Goal: Task Accomplishment & Management: Manage account settings

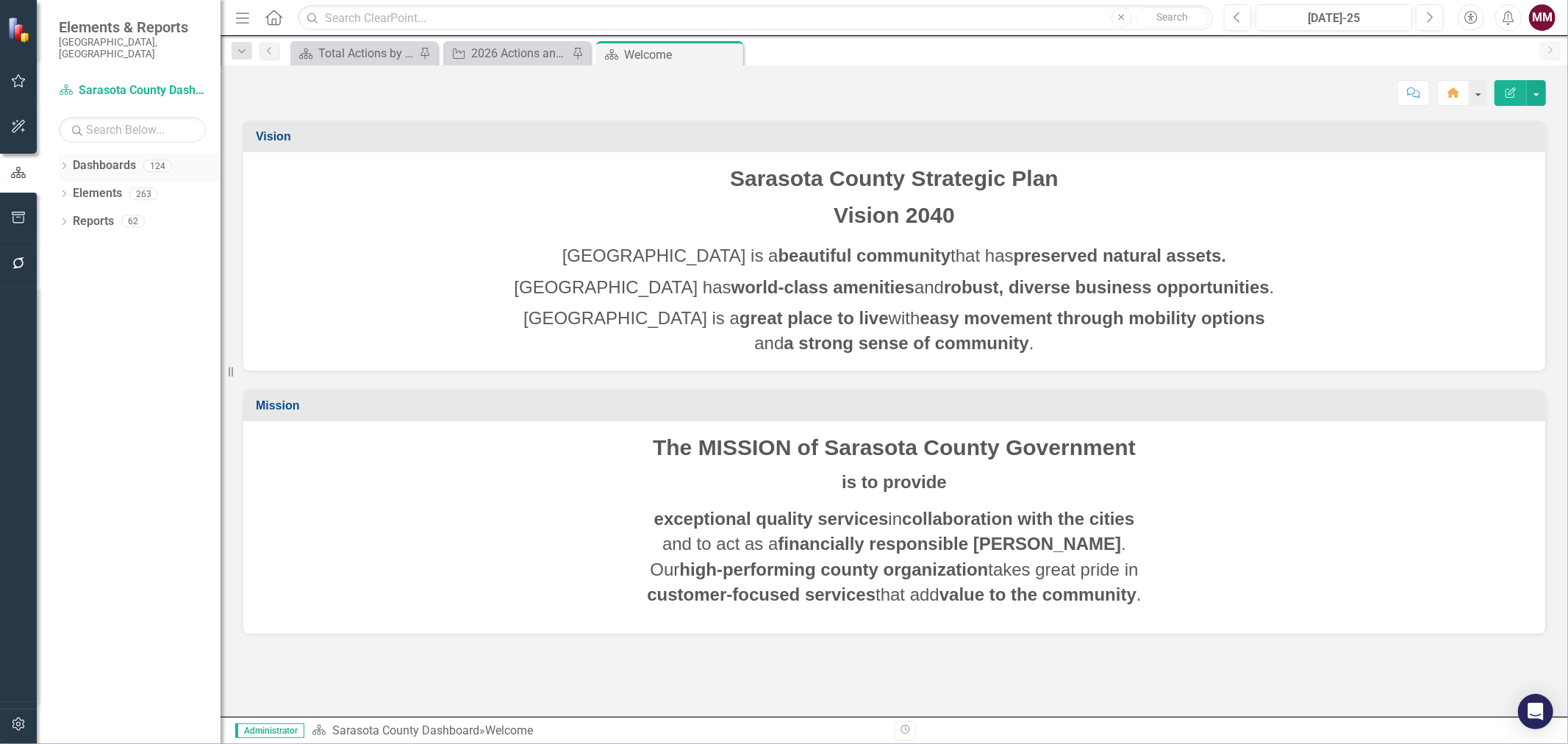
click at [64, 163] on icon at bounding box center [64, 166] width 4 height 6
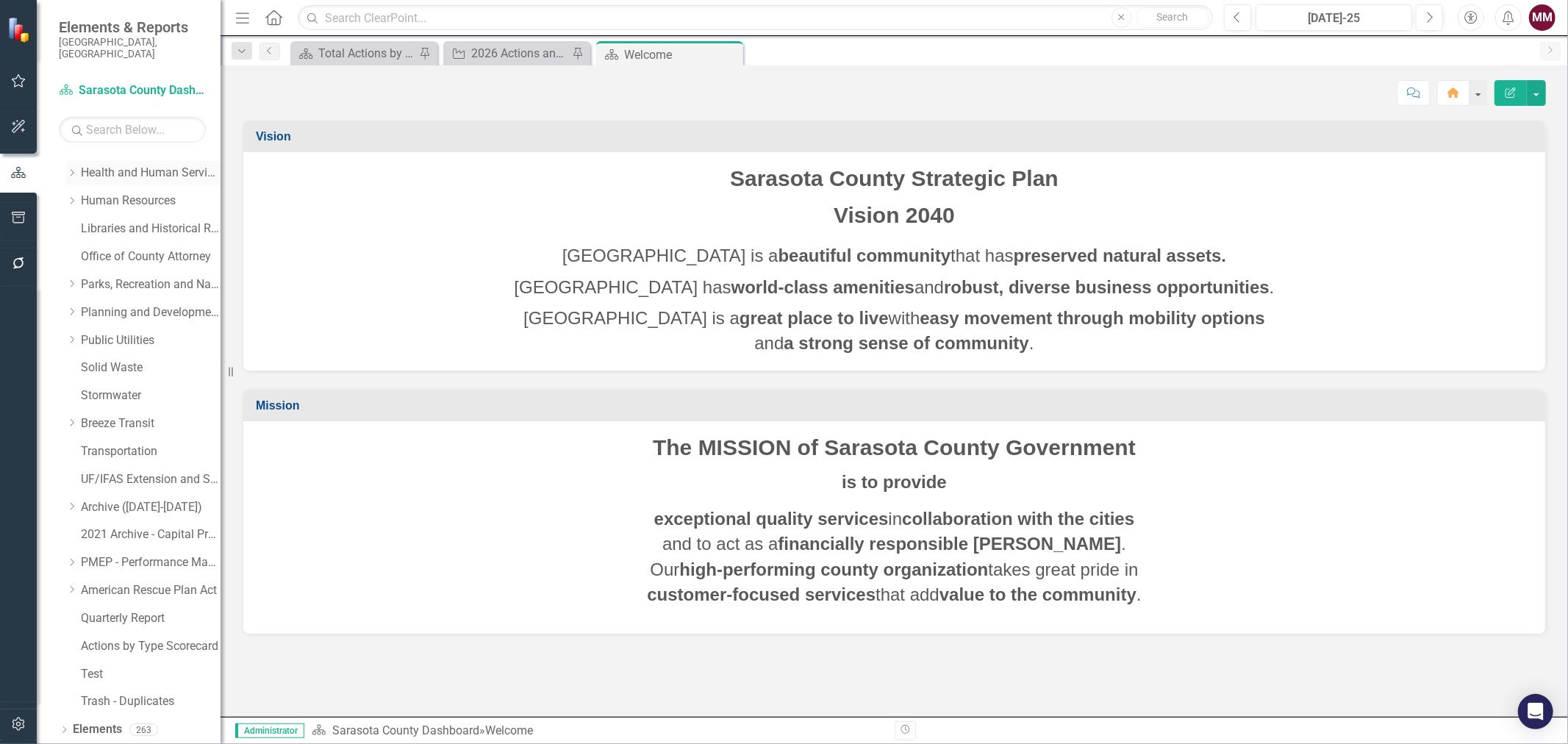
scroll to position [344, 0]
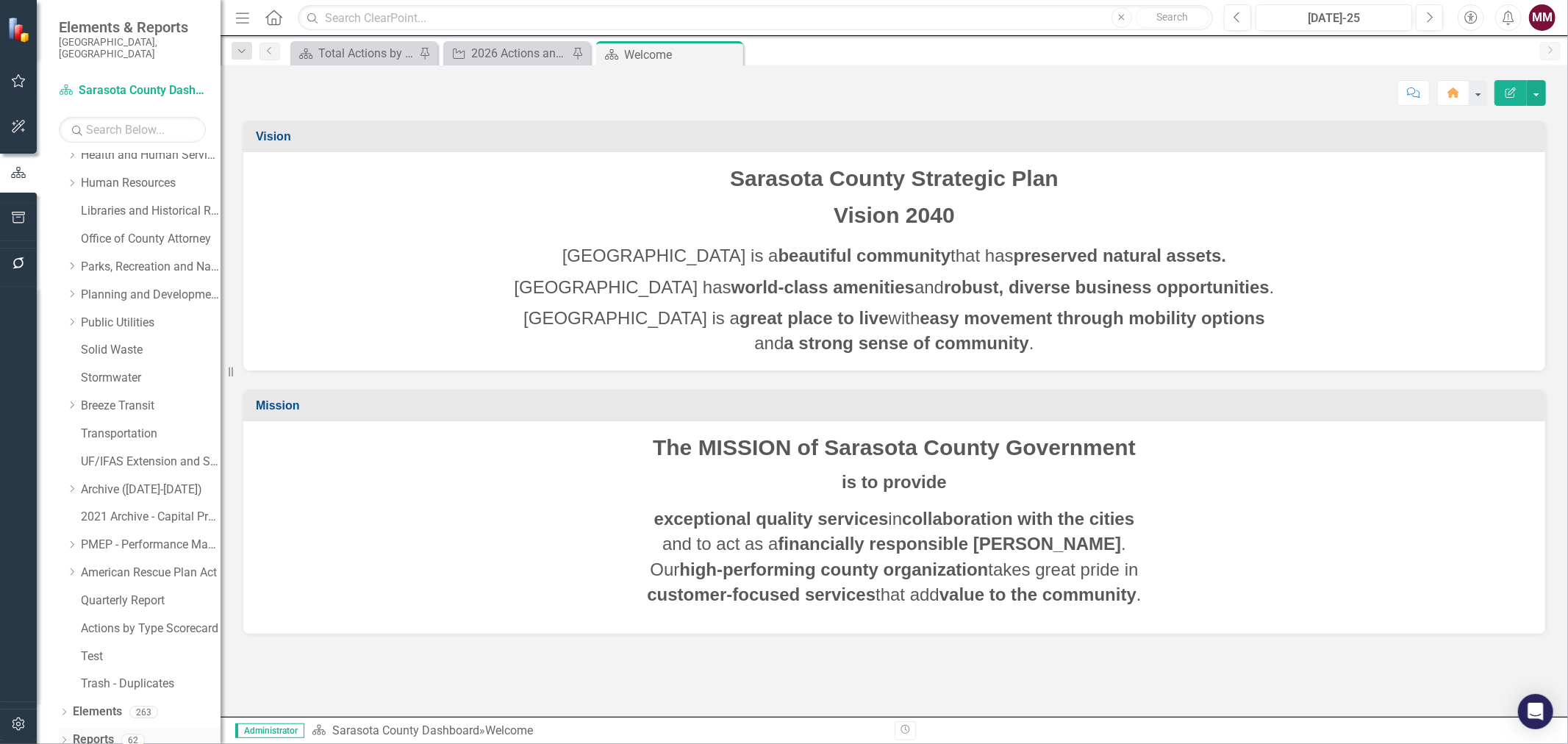
click at [61, 737] on icon "Dropdown" at bounding box center [63, 740] width 10 height 8
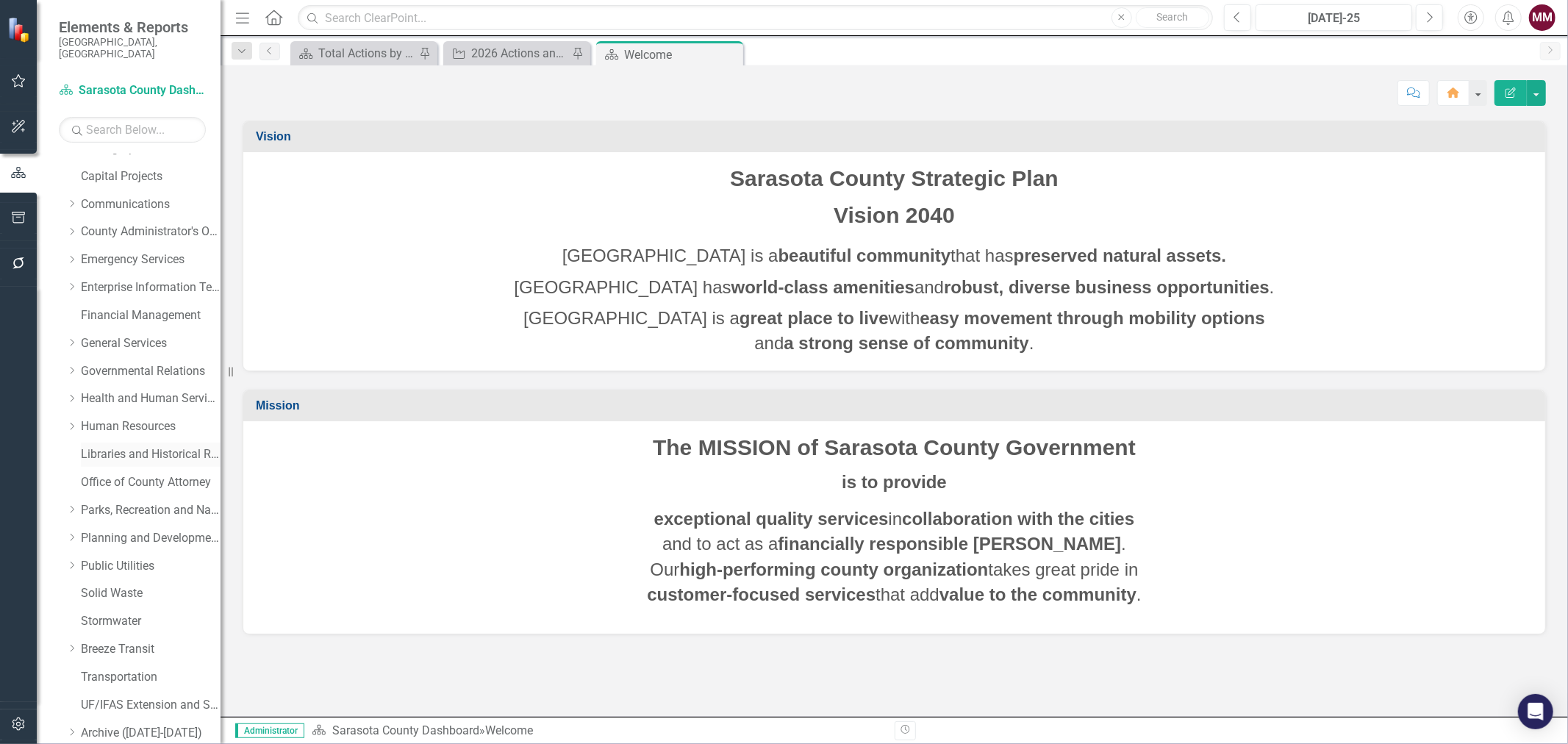
scroll to position [0, 0]
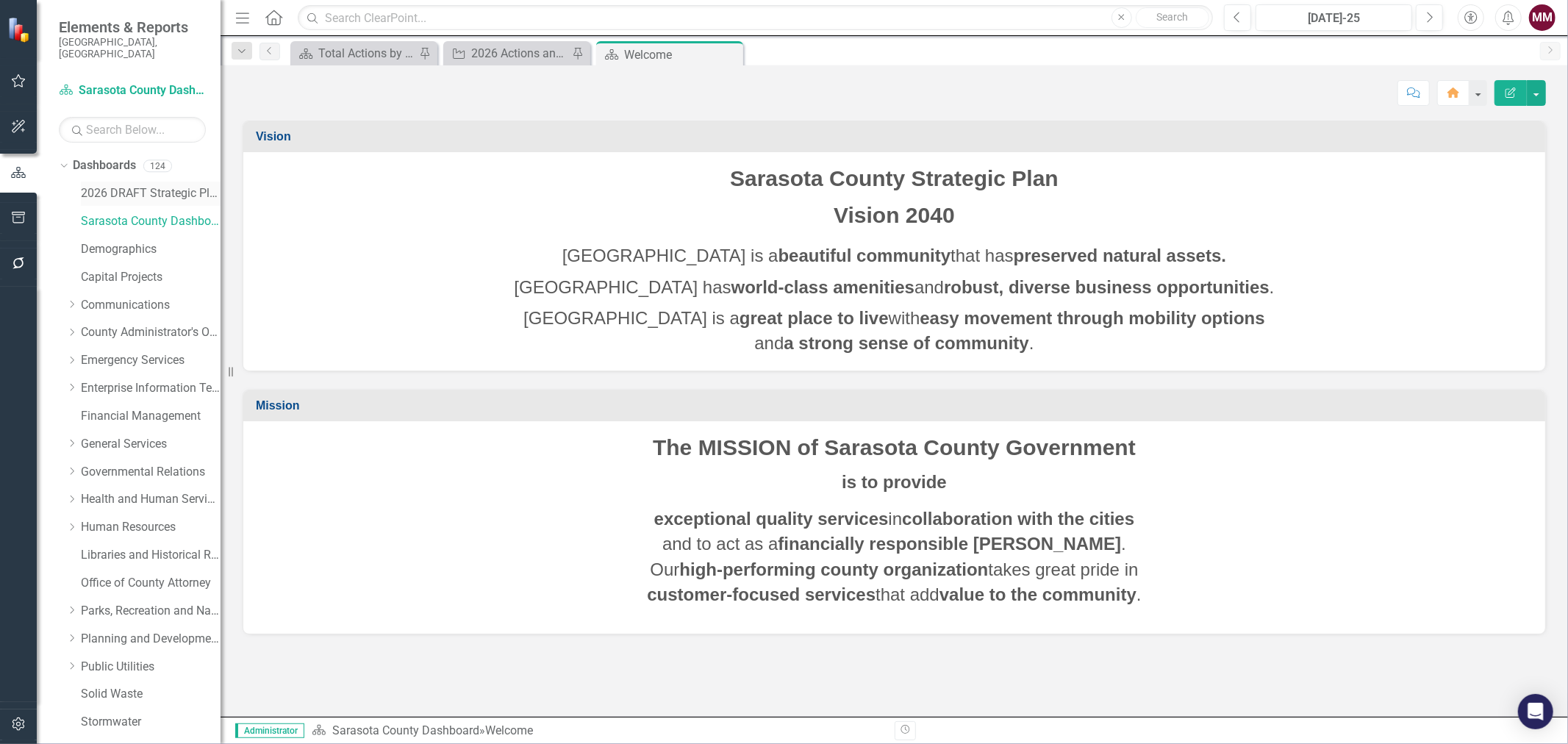
click at [111, 185] on link "2026 DRAFT Strategic Plan" at bounding box center [151, 193] width 140 height 17
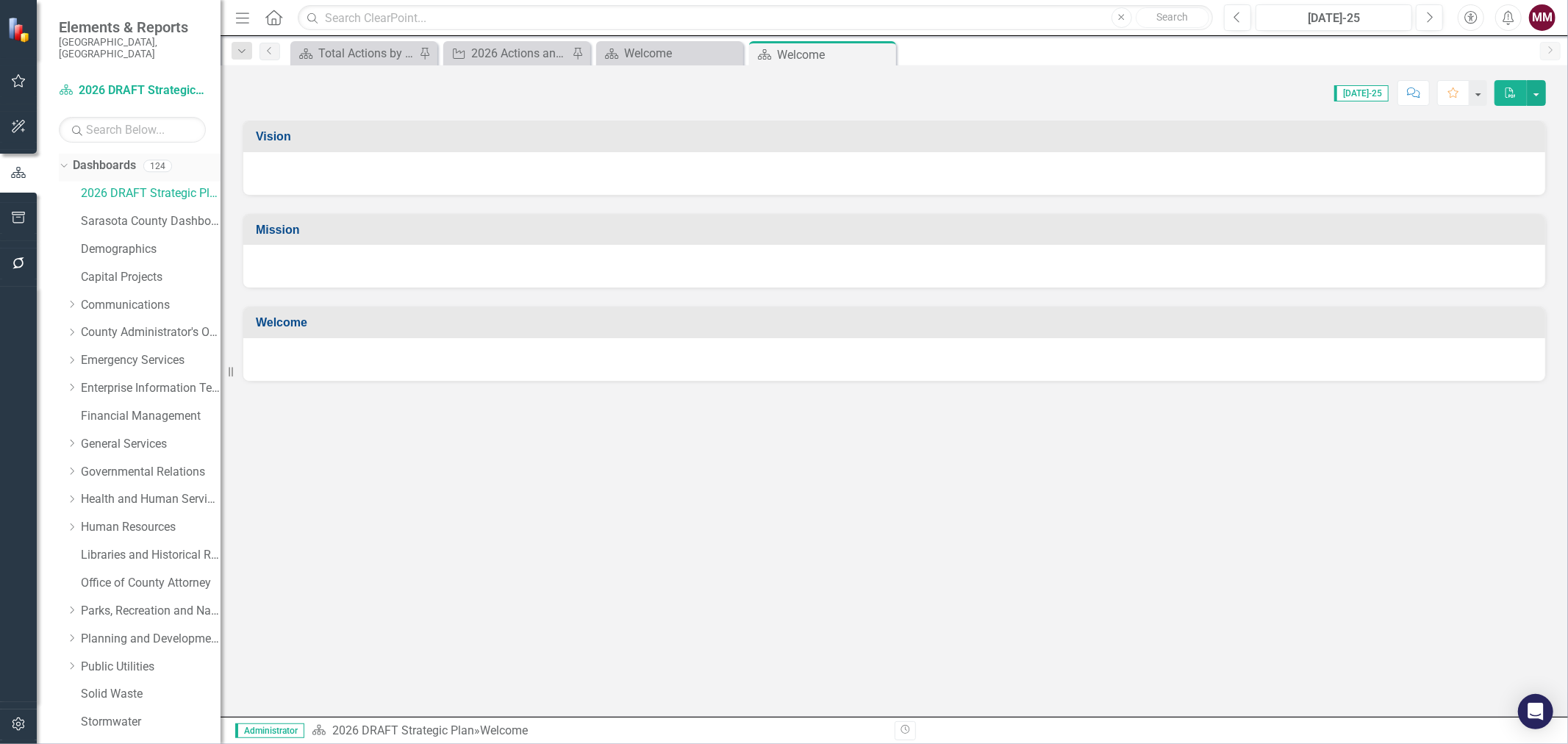
drag, startPoint x: 59, startPoint y: 155, endPoint x: 63, endPoint y: 163, distance: 8.9
click at [59, 160] on icon "Dropdown" at bounding box center [62, 165] width 8 height 10
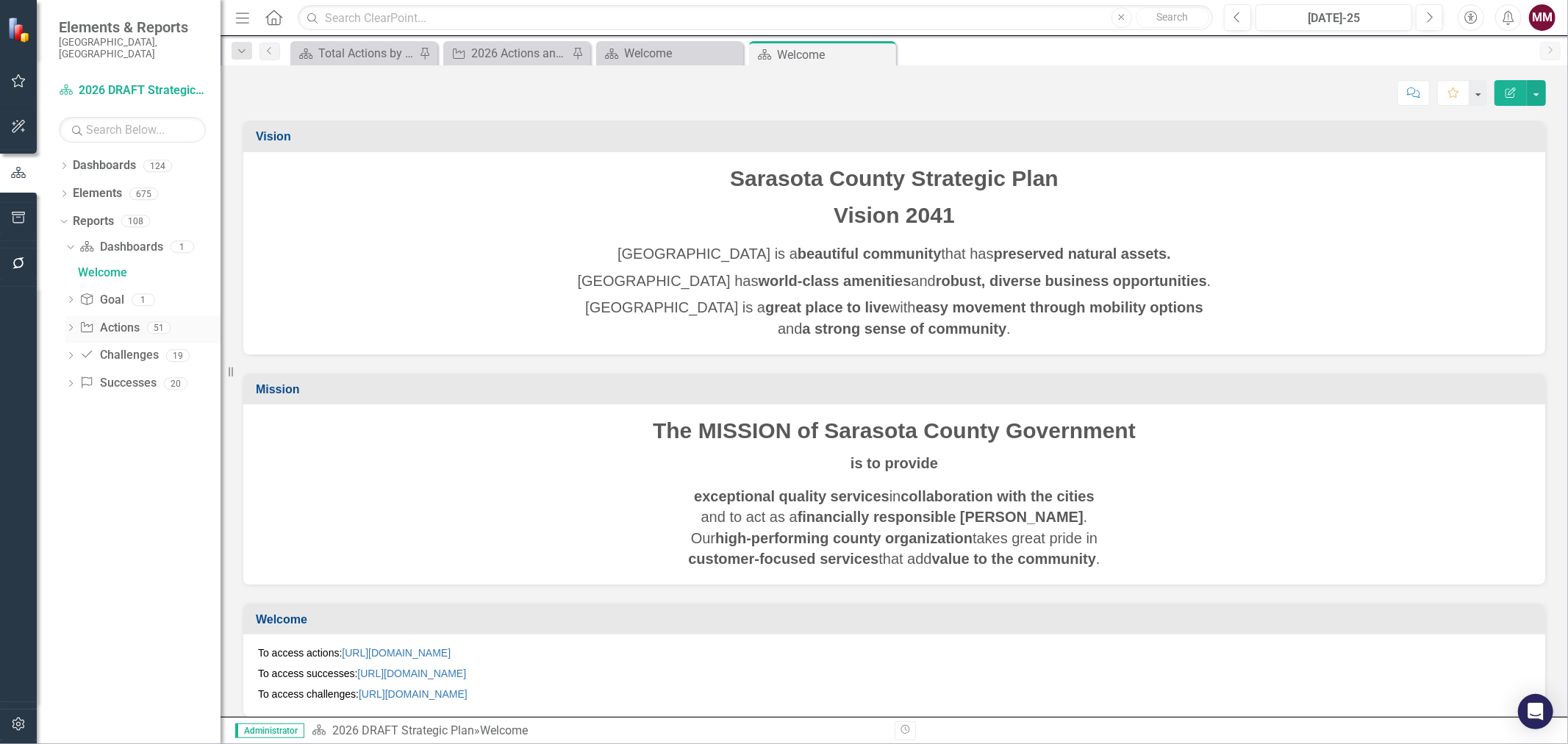
click at [68, 325] on icon "Dropdown" at bounding box center [70, 328] width 10 height 8
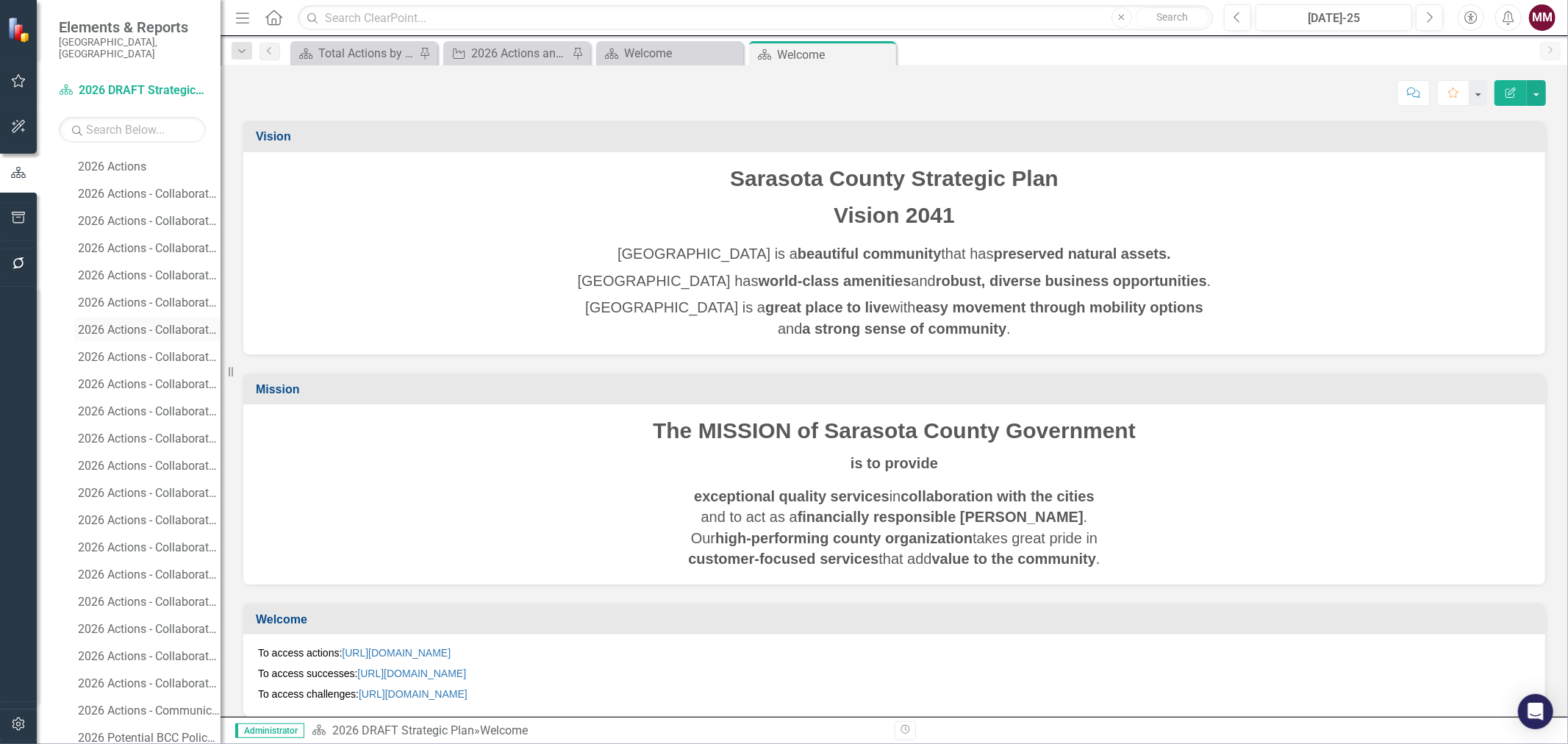
scroll to position [163, 0]
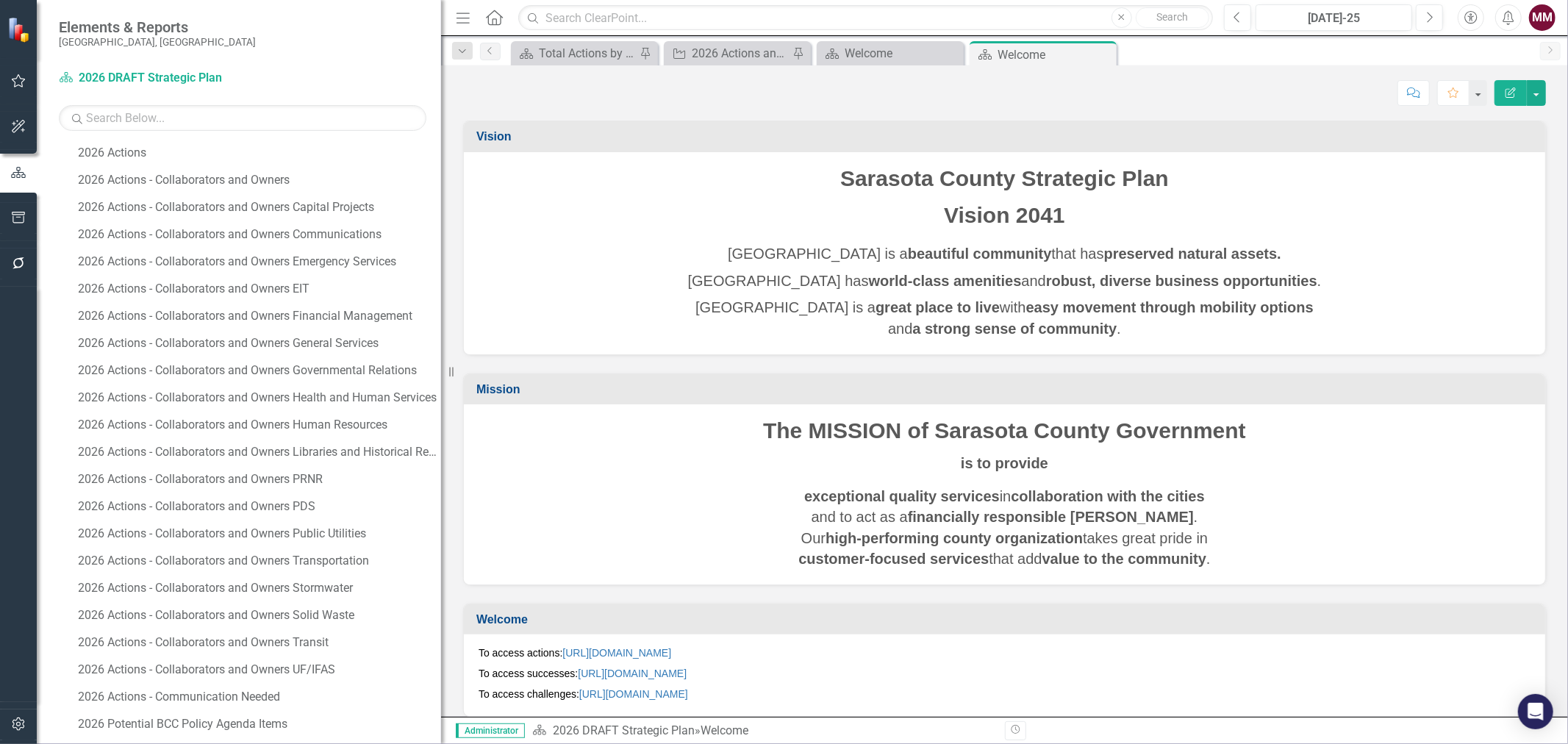
drag, startPoint x: 225, startPoint y: 363, endPoint x: 509, endPoint y: 384, distance: 284.8
click at [509, 384] on div "Elements & Reports [GEOGRAPHIC_DATA], [GEOGRAPHIC_DATA] Dashboard 2026 DRAFT St…" at bounding box center [784, 372] width 1568 height 744
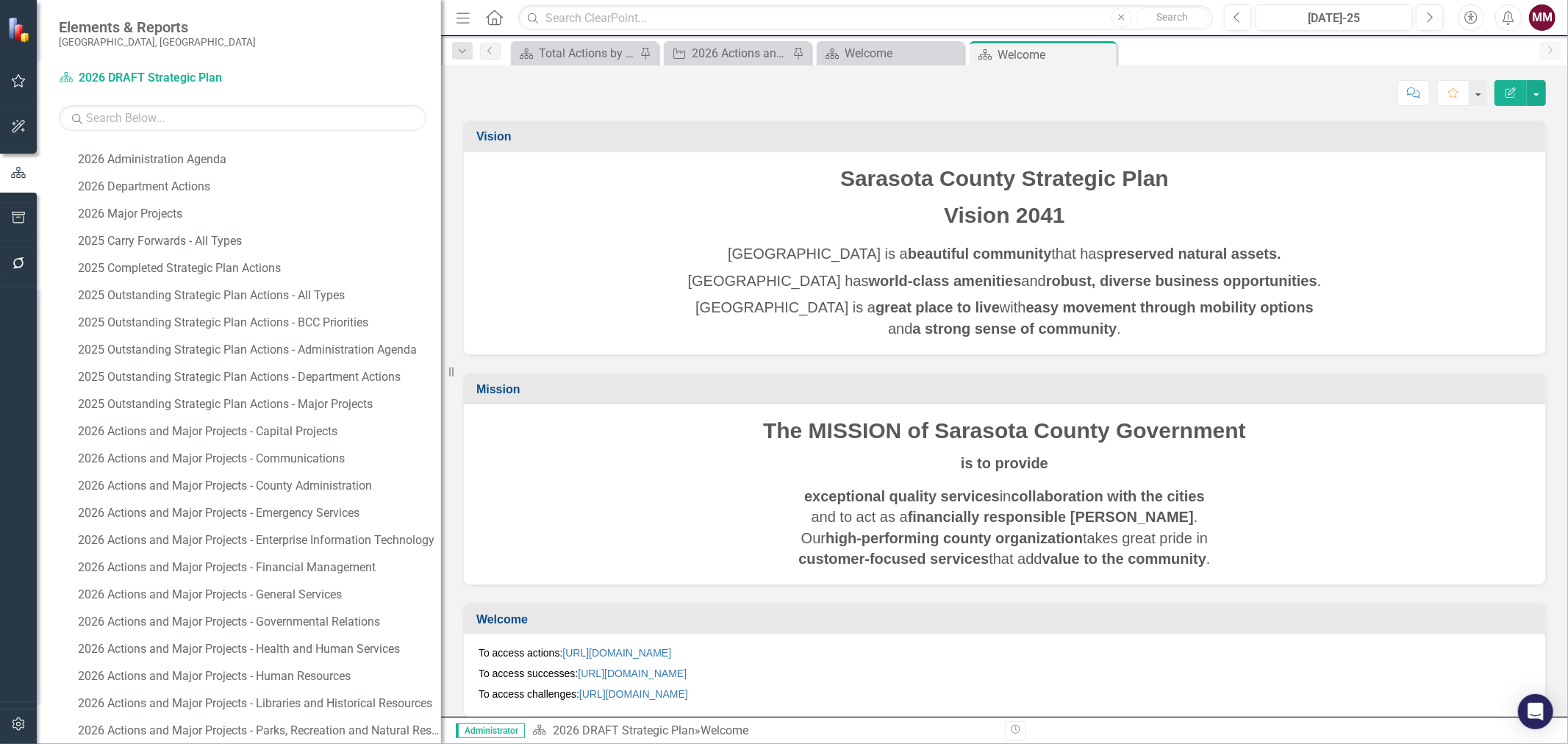
scroll to position [817, 0]
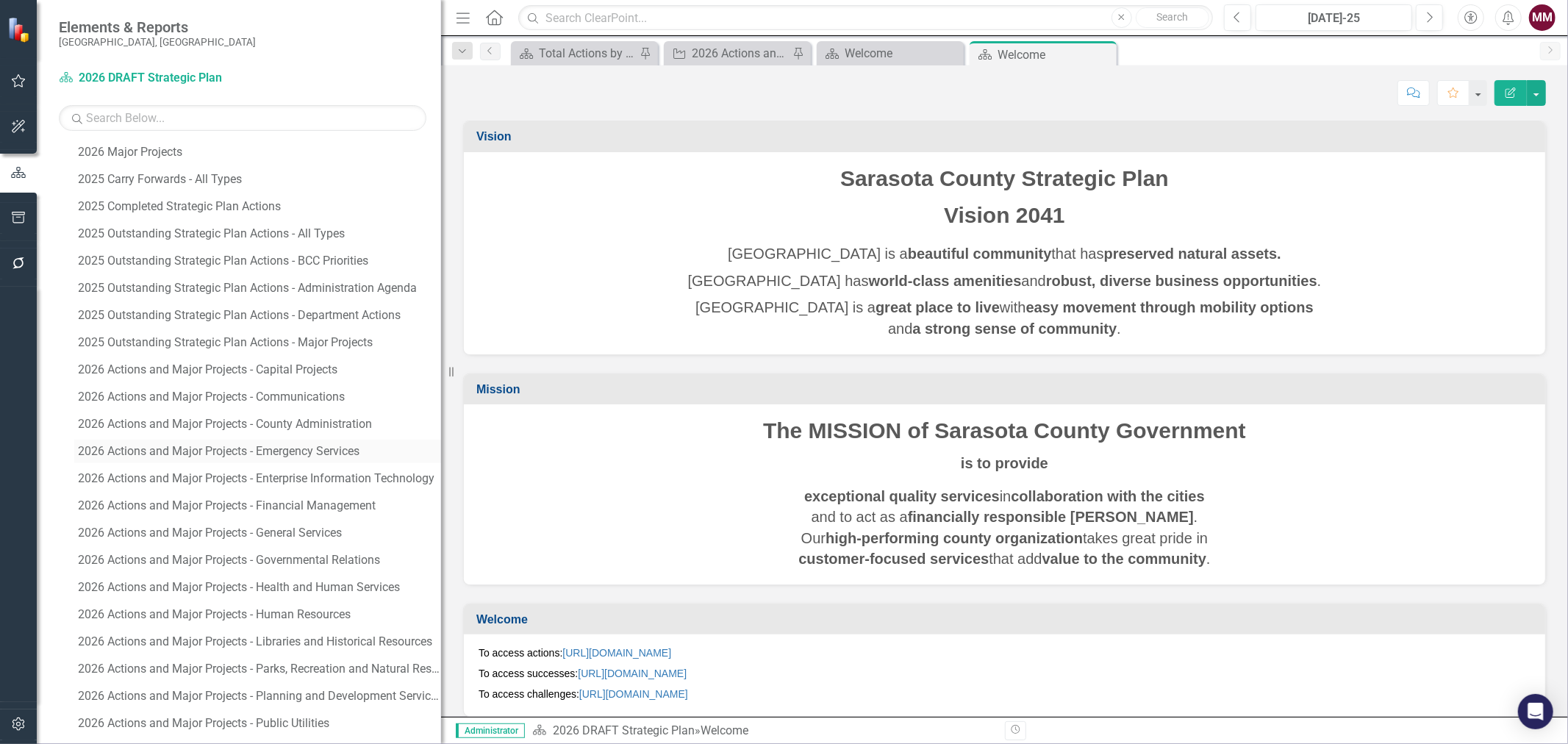
click at [276, 452] on div "2026 Actions and Major Projects - Emergency Services" at bounding box center [259, 451] width 363 height 13
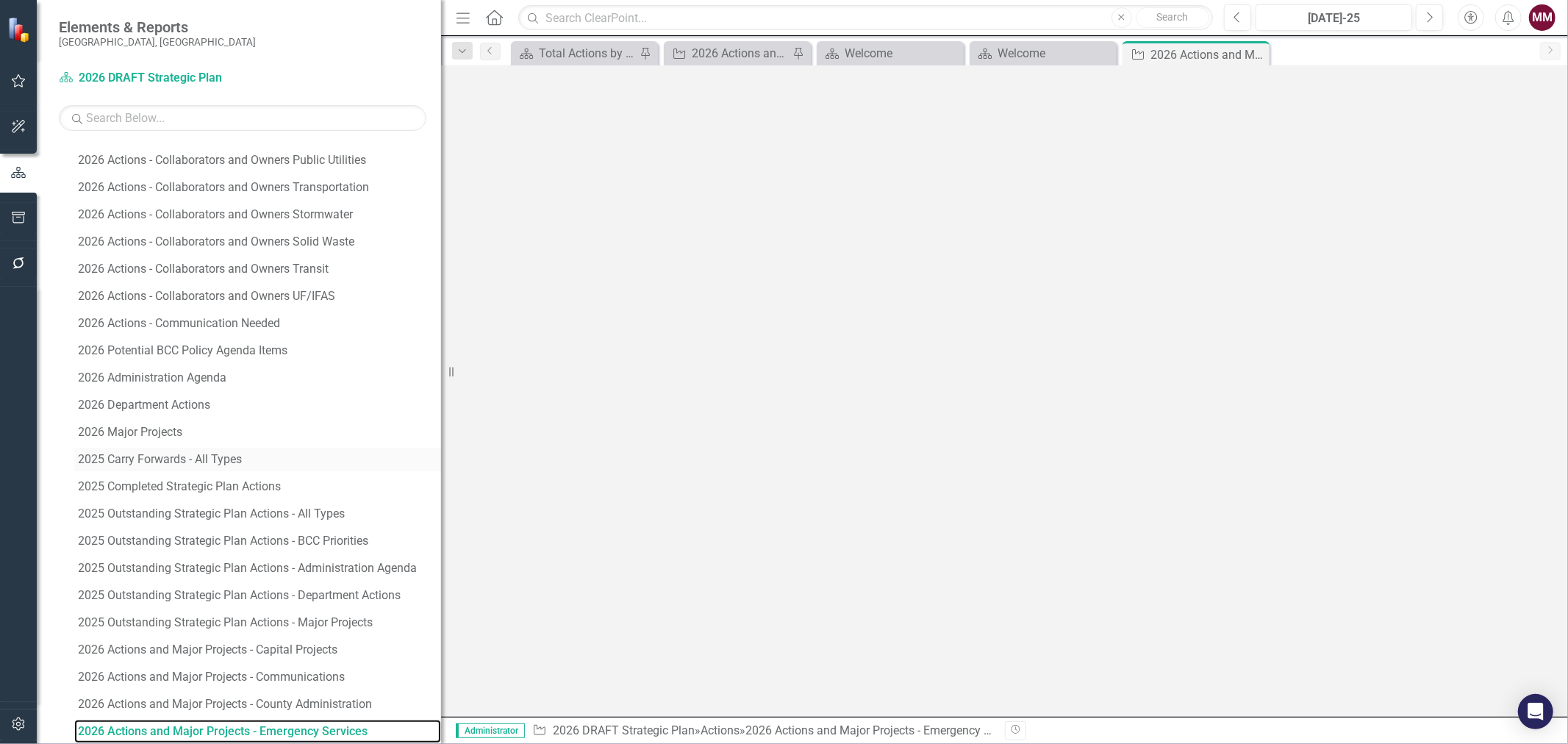
scroll to position [535, 0]
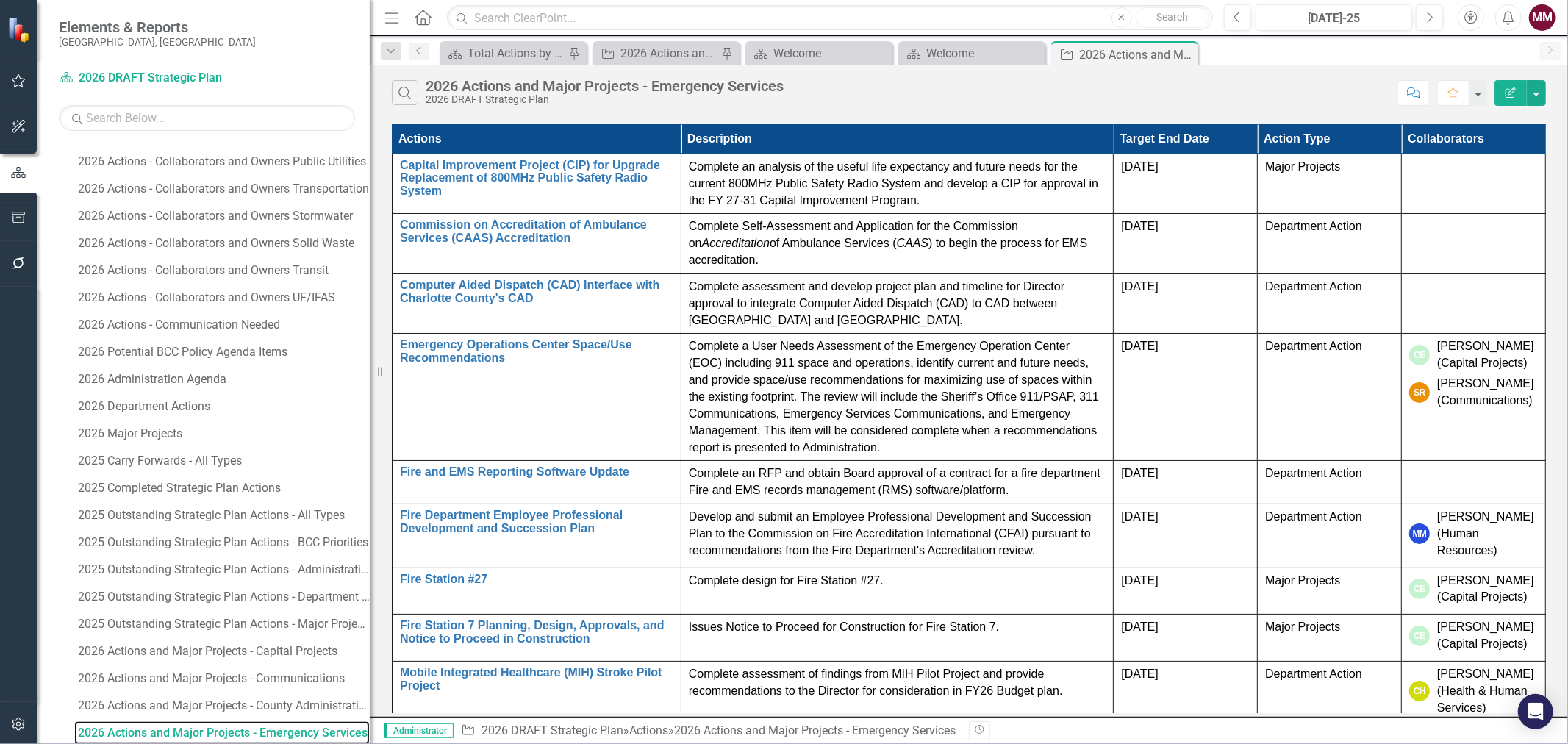
drag, startPoint x: 444, startPoint y: 368, endPoint x: 370, endPoint y: 361, distance: 74.3
click at [370, 361] on div "Resize" at bounding box center [375, 372] width 12 height 744
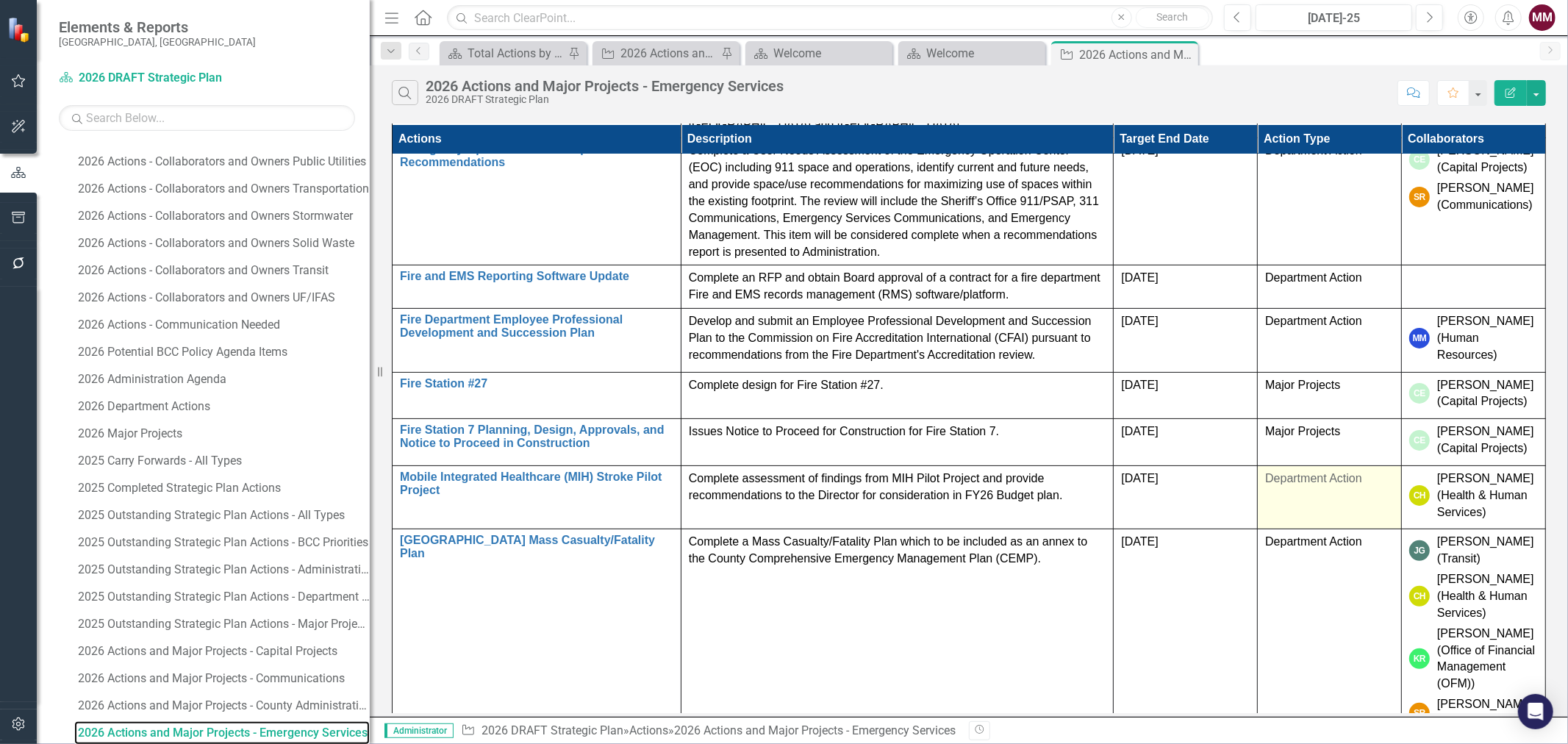
scroll to position [222, 0]
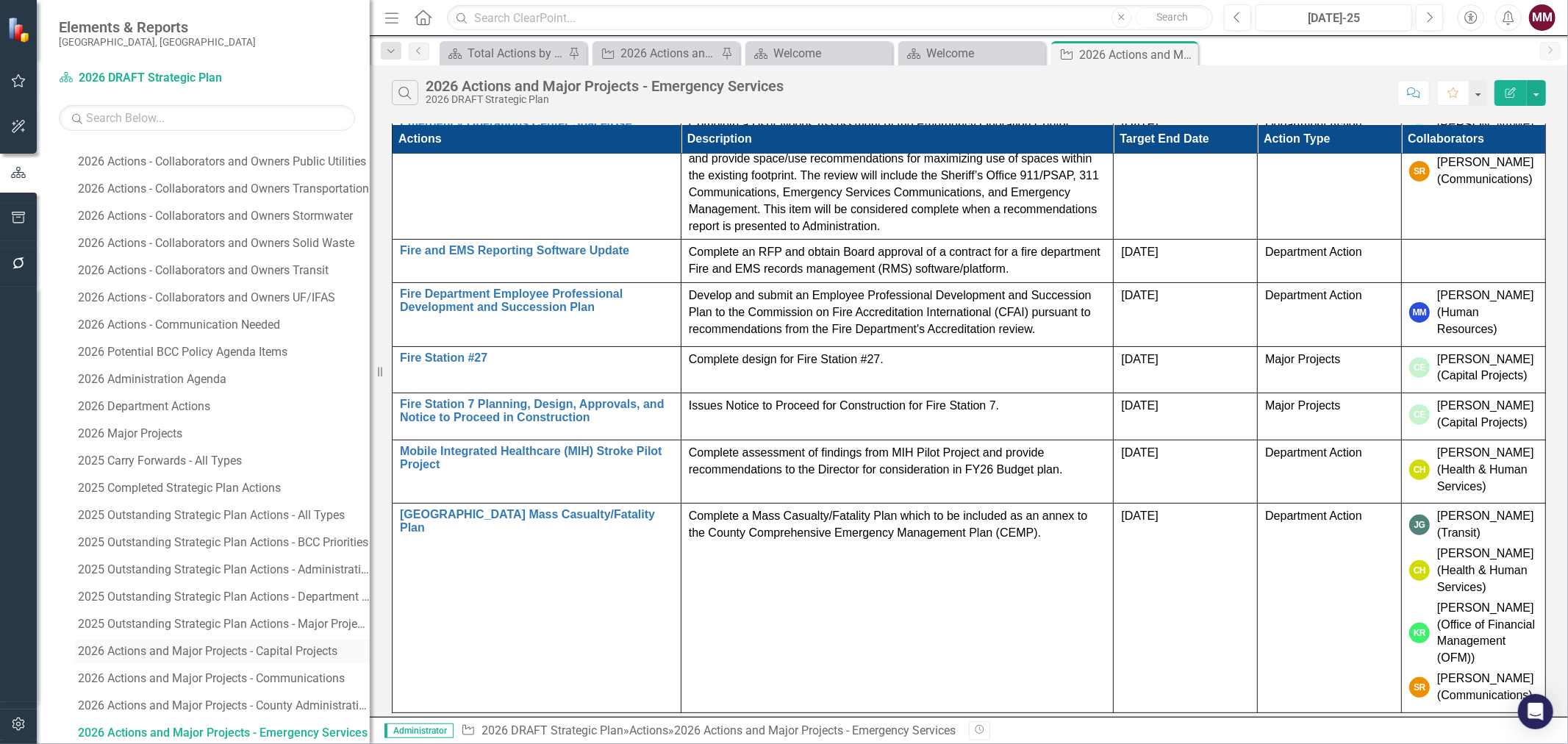
click at [288, 655] on div "2026 Actions and Major Projects - Capital Projects" at bounding box center [224, 651] width 292 height 13
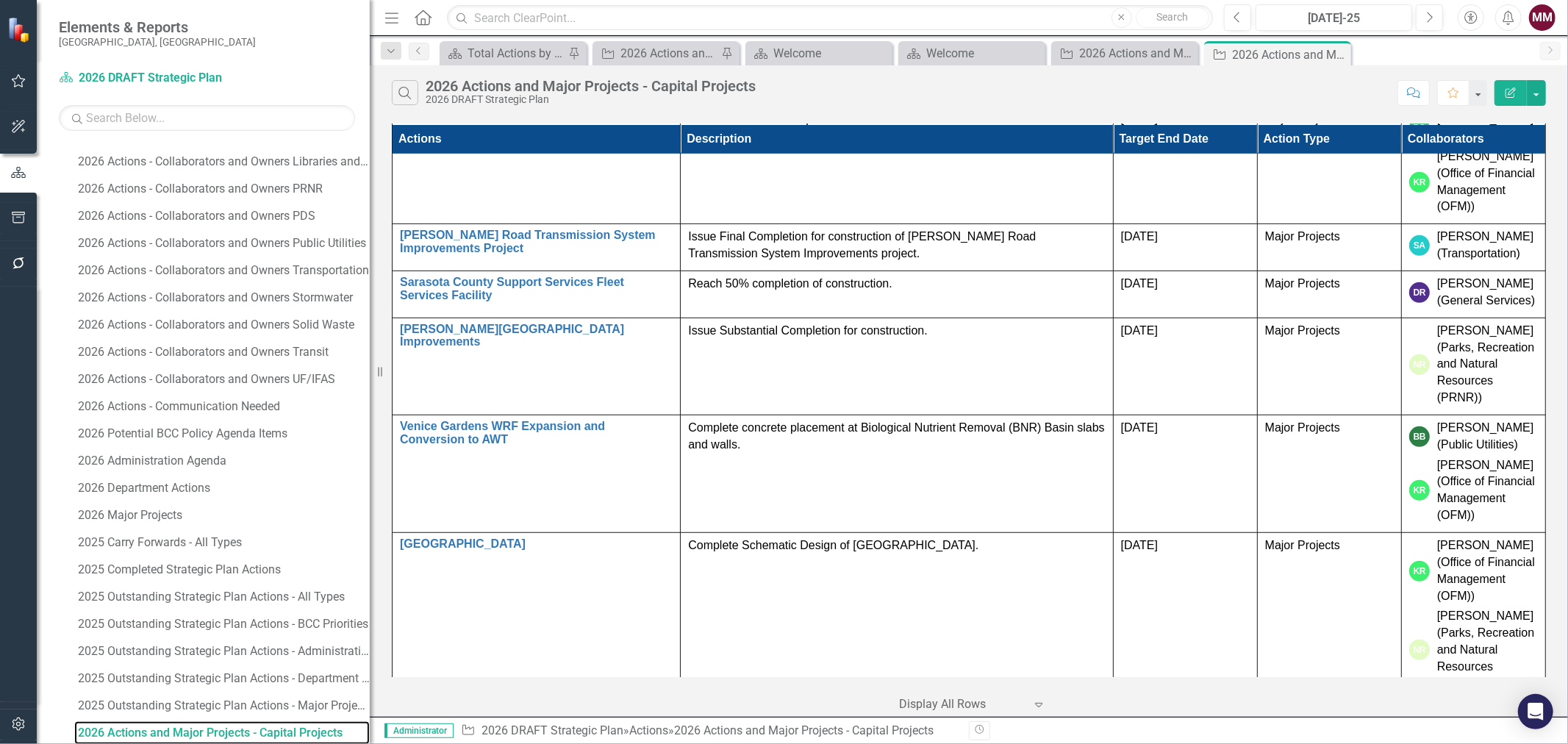
scroll to position [689, 0]
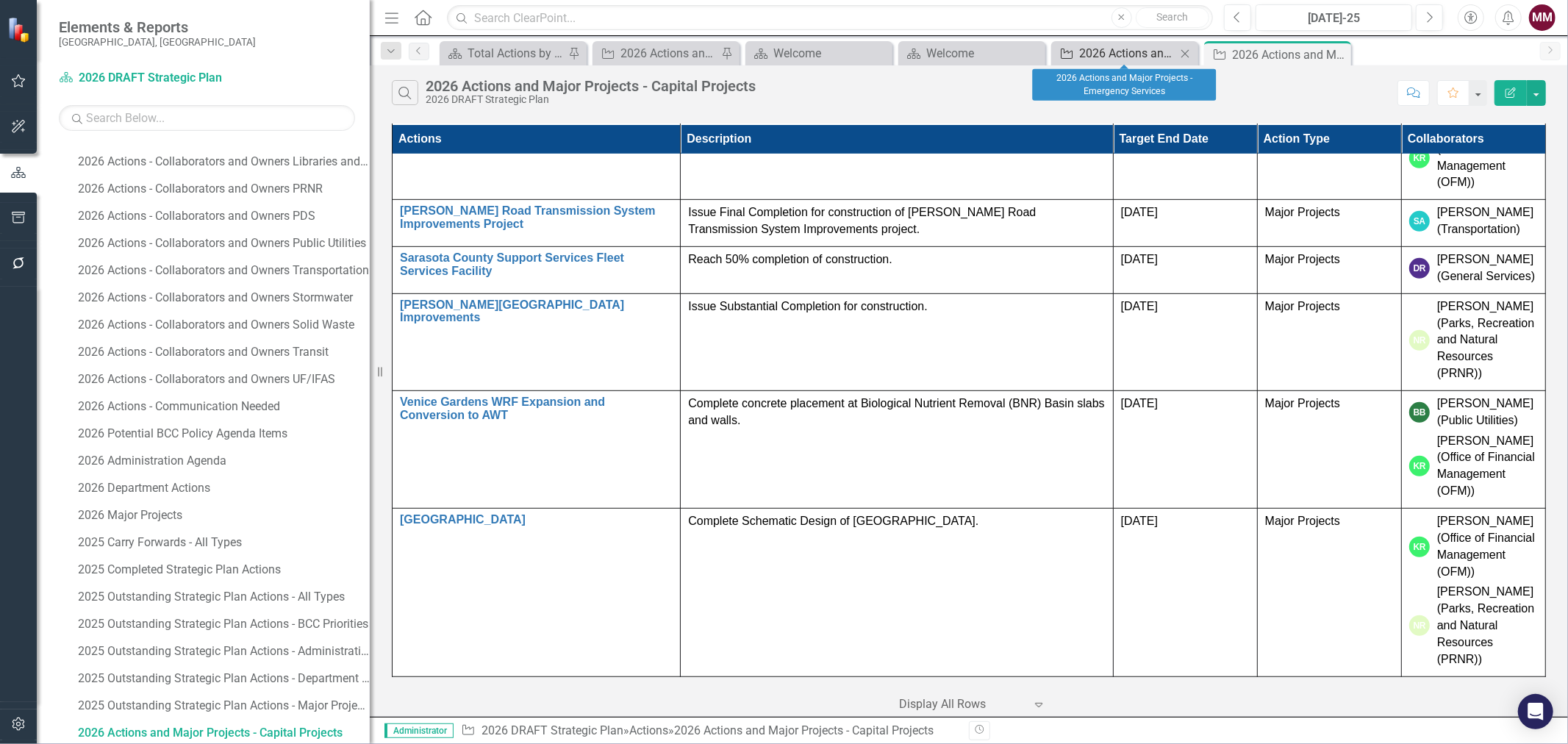
click at [1103, 52] on div "2026 Actions and Major Projects - Emergency Services" at bounding box center [1127, 53] width 97 height 18
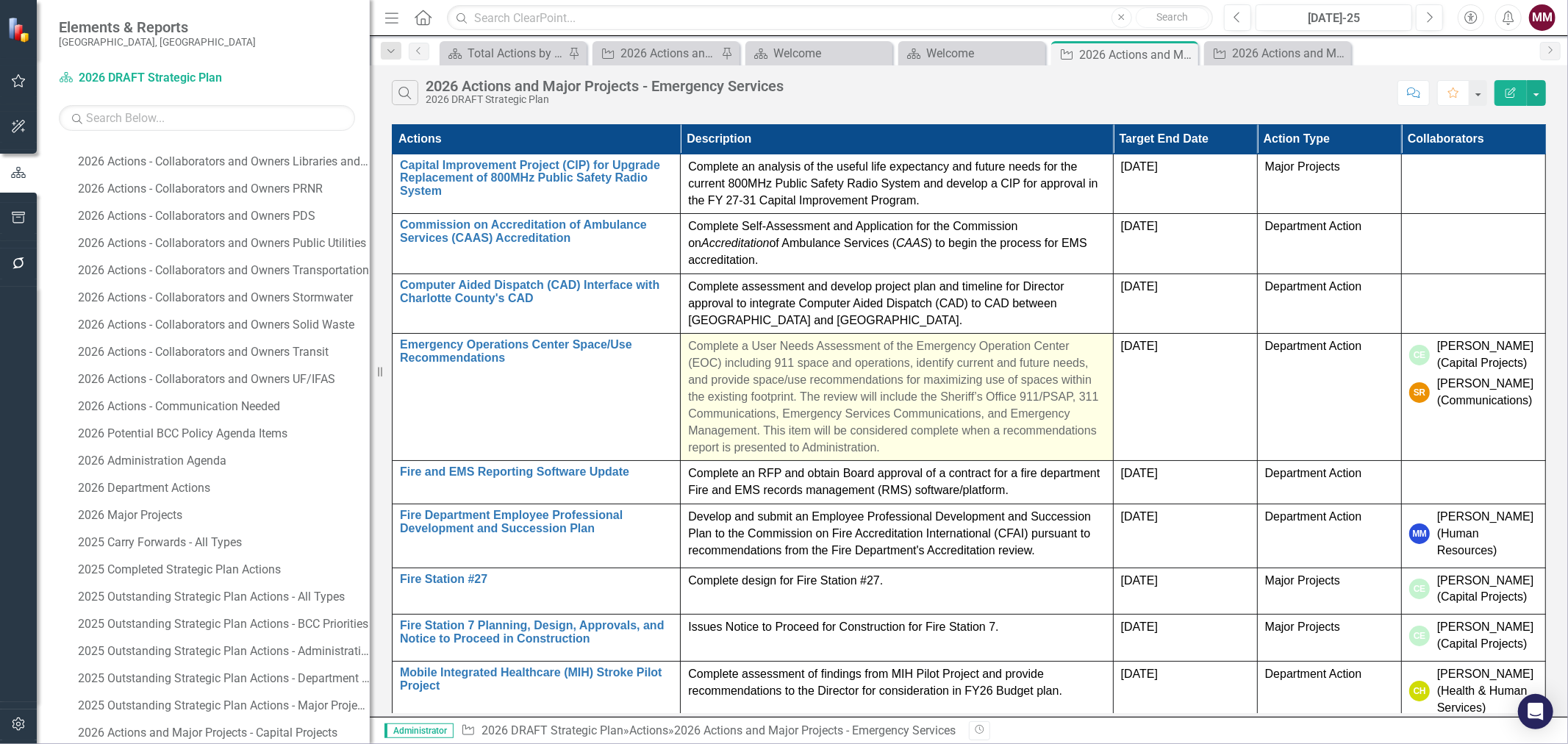
scroll to position [535, 0]
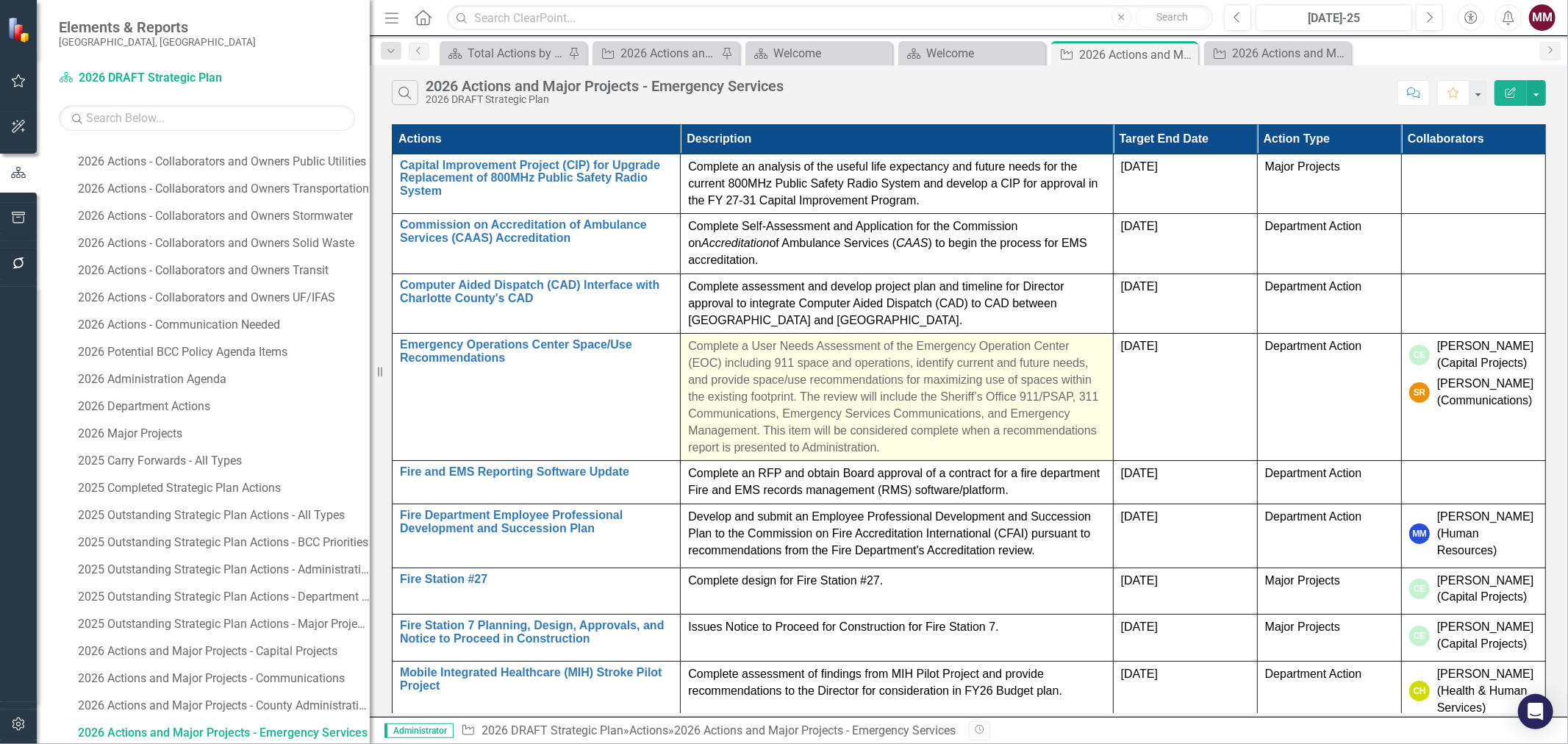
click at [997, 446] on p "Complete a User Needs Assessment of the Emergency Operation Center (EOC) includ…" at bounding box center [896, 397] width 417 height 118
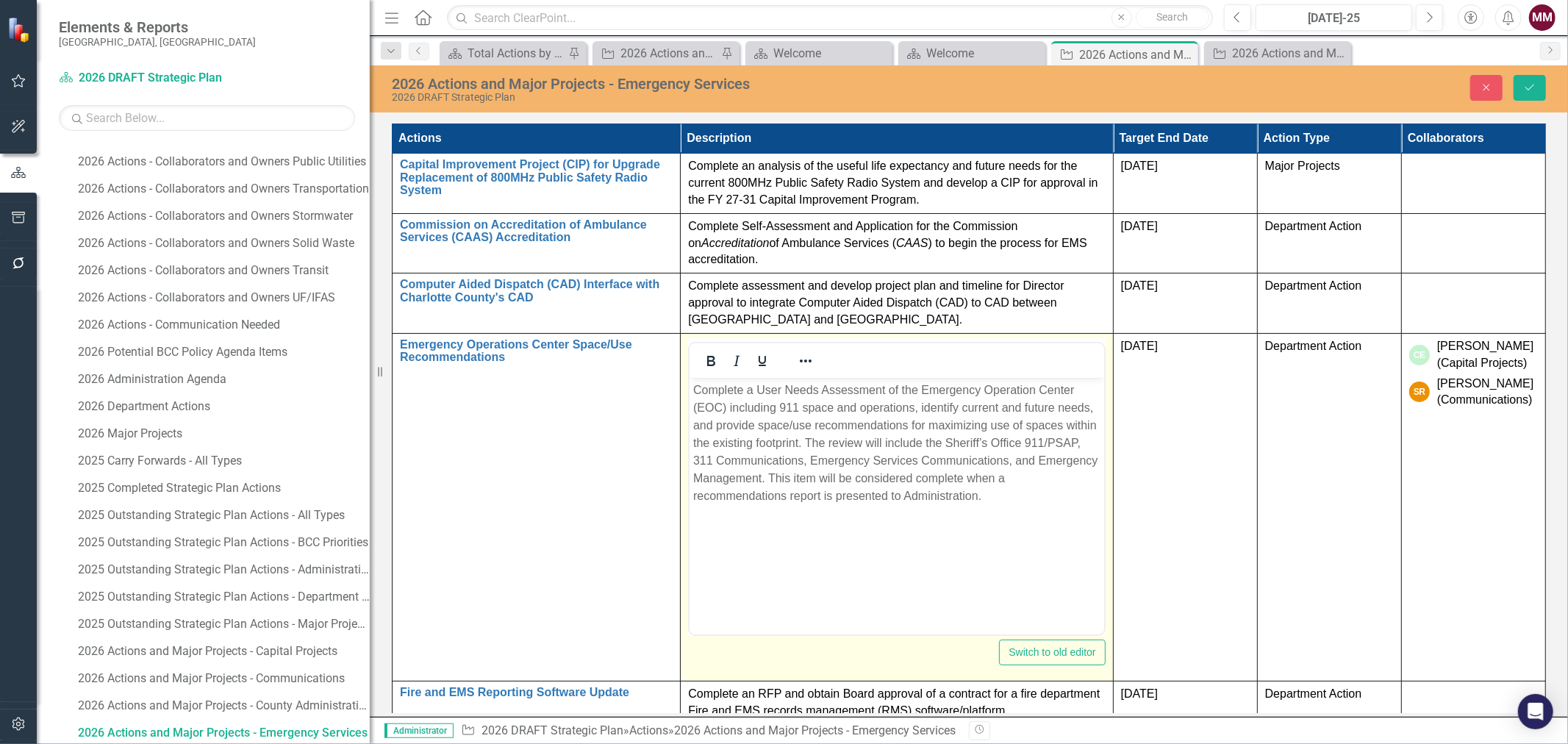
scroll to position [0, 0]
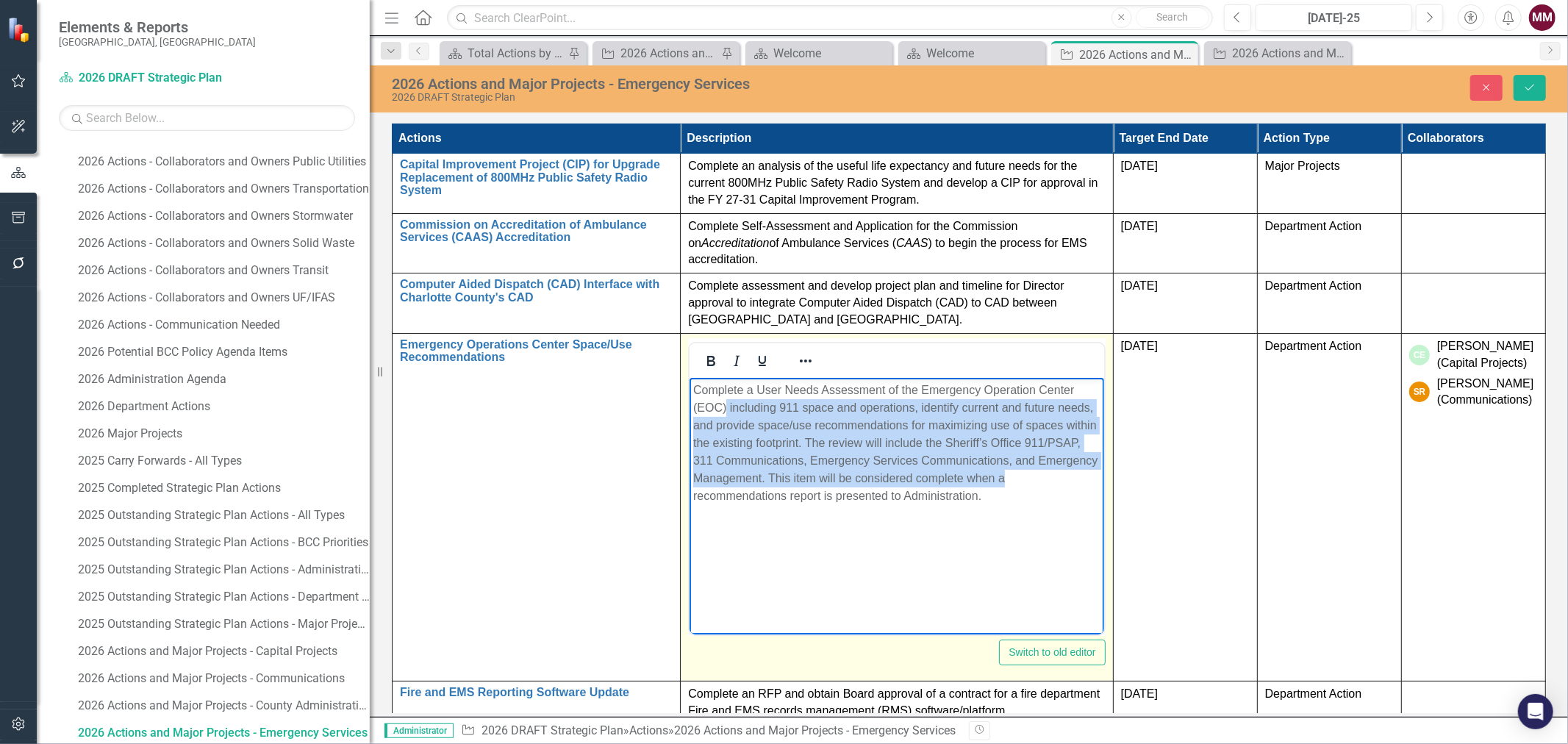
drag, startPoint x: 1014, startPoint y: 477, endPoint x: 727, endPoint y: 408, distance: 295.2
click at [727, 408] on p "Complete a User Needs Assessment of the Emergency Operation Center (EOC) includ…" at bounding box center [896, 442] width 407 height 123
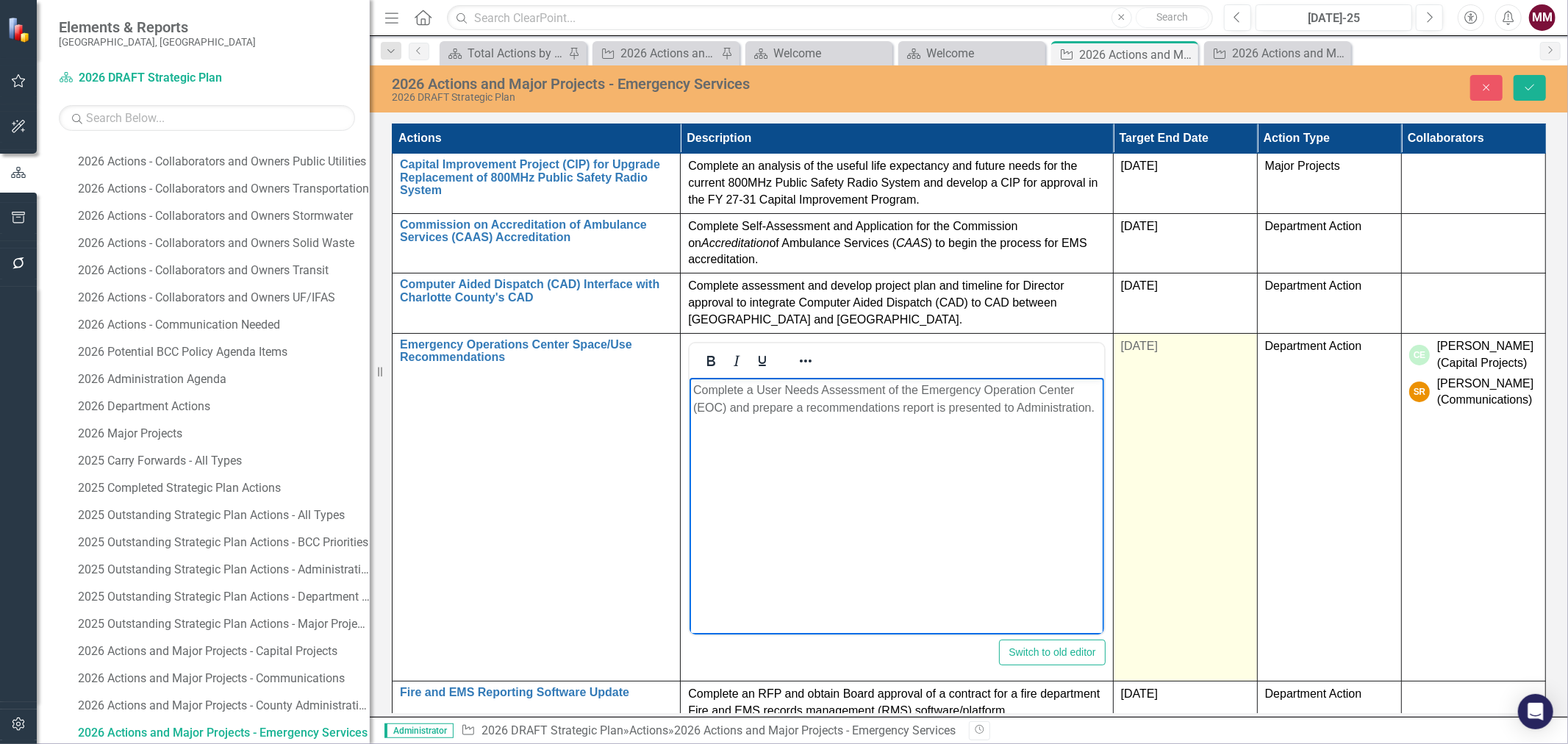
scroll to position [82, 0]
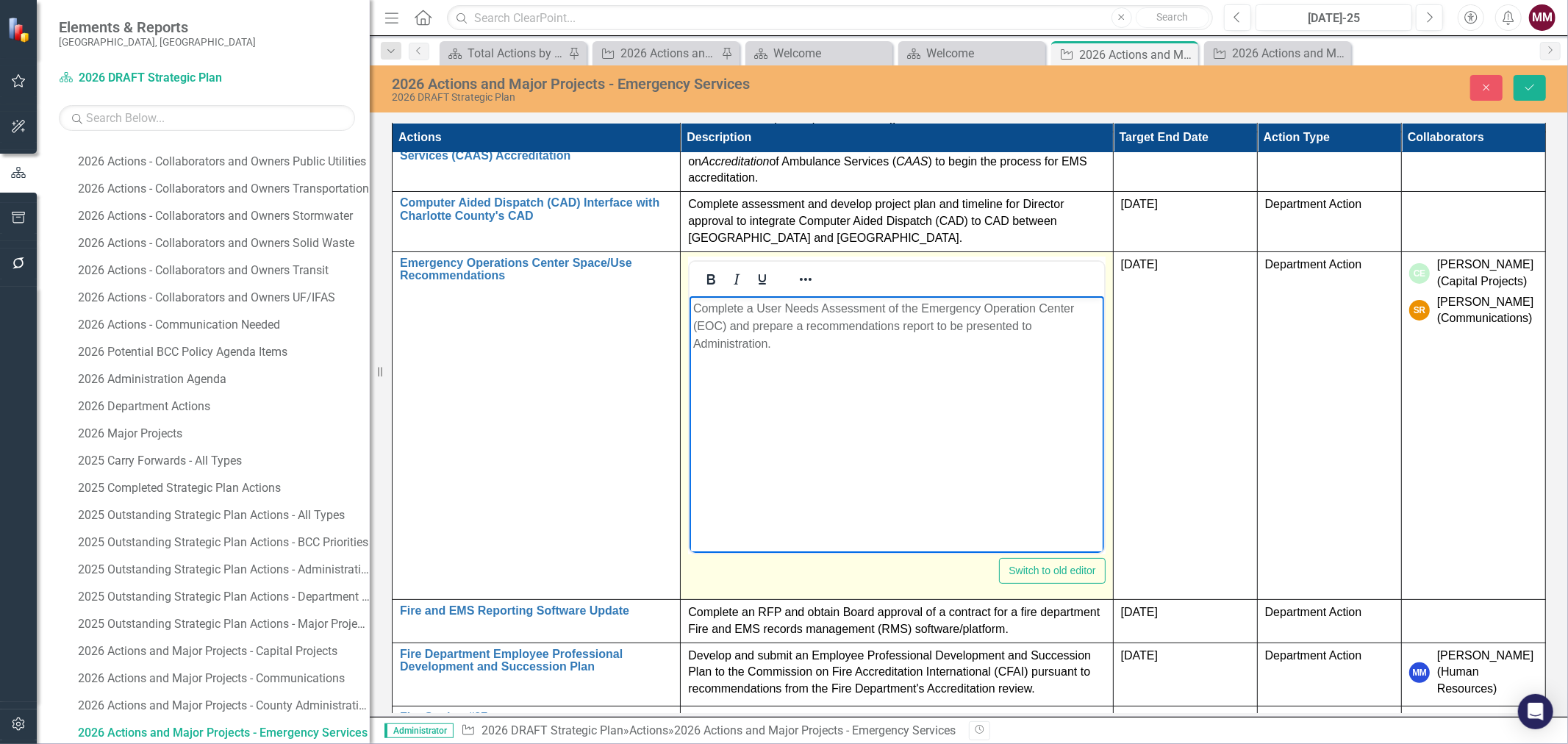
click at [795, 358] on body "Complete a User Needs Assessment of the Emergency Operation Center (EOC) and pr…" at bounding box center [896, 406] width 414 height 221
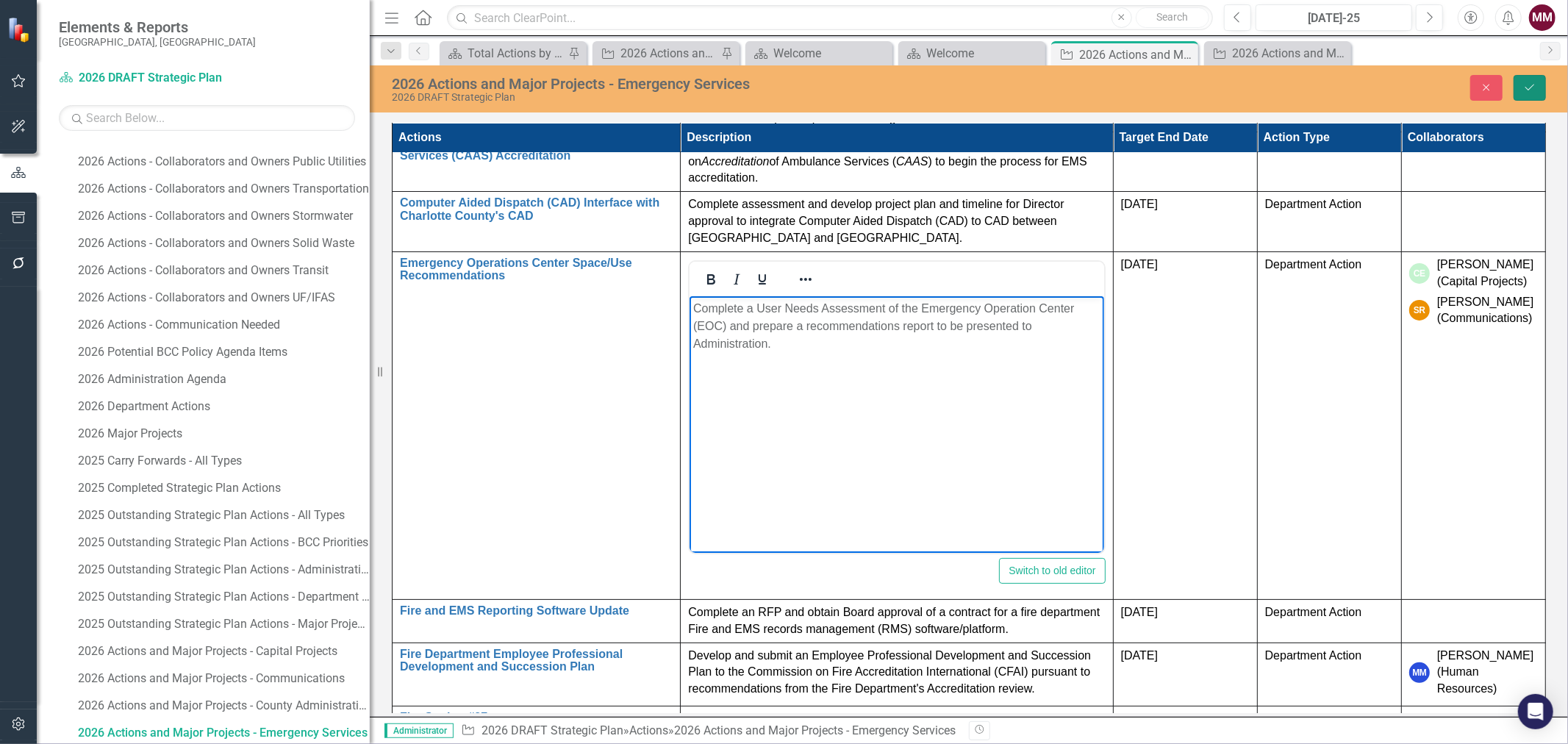
click at [1522, 86] on button "Save" at bounding box center [1529, 87] width 32 height 26
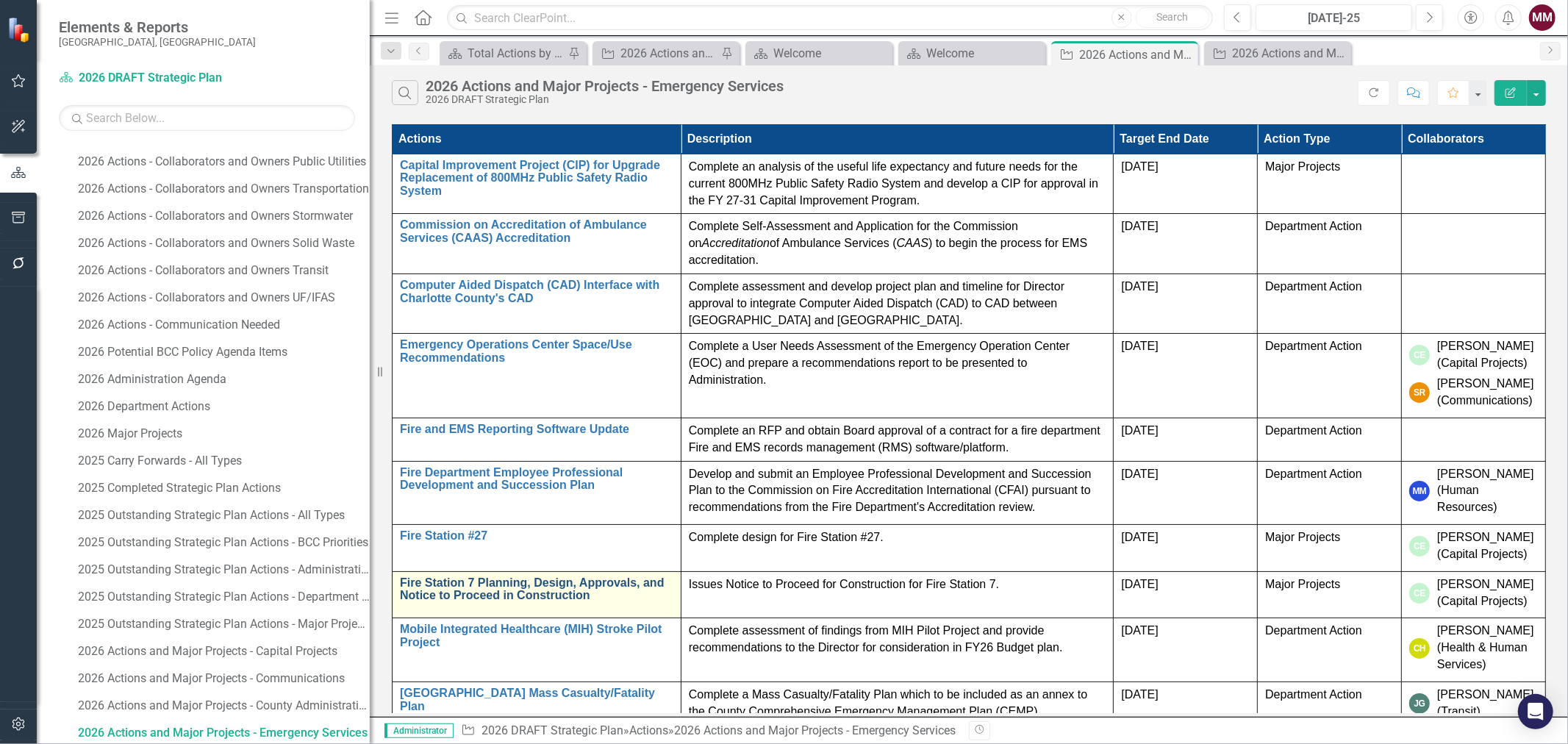
click at [596, 589] on link "Fire Station 7 Planning, Design, Approvals, and Notice to Proceed in Constructi…" at bounding box center [536, 589] width 273 height 26
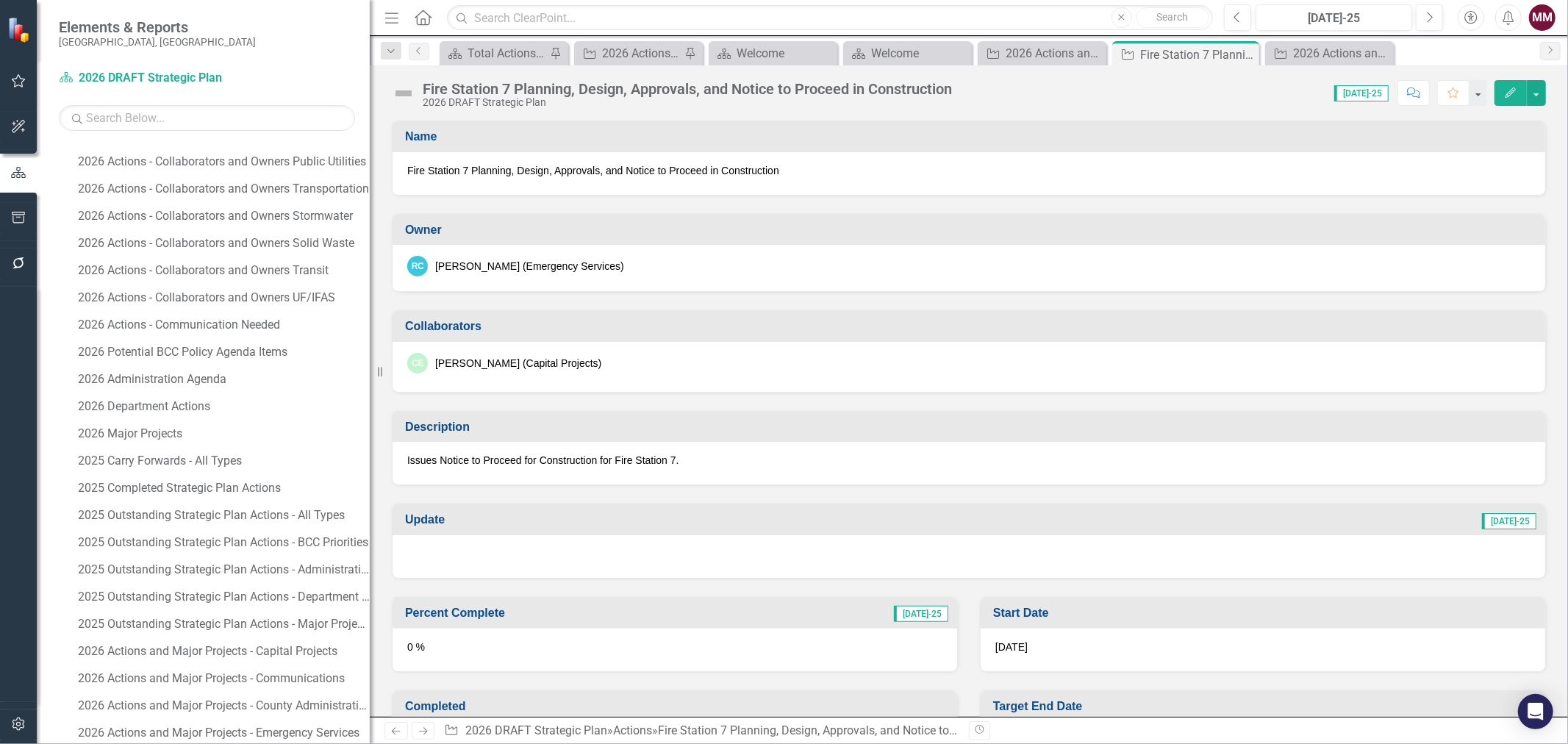
click at [459, 166] on span "Fire Station 7 Planning, Design, Approvals, and Notice to Proceed in Constructi…" at bounding box center [969, 170] width 1124 height 15
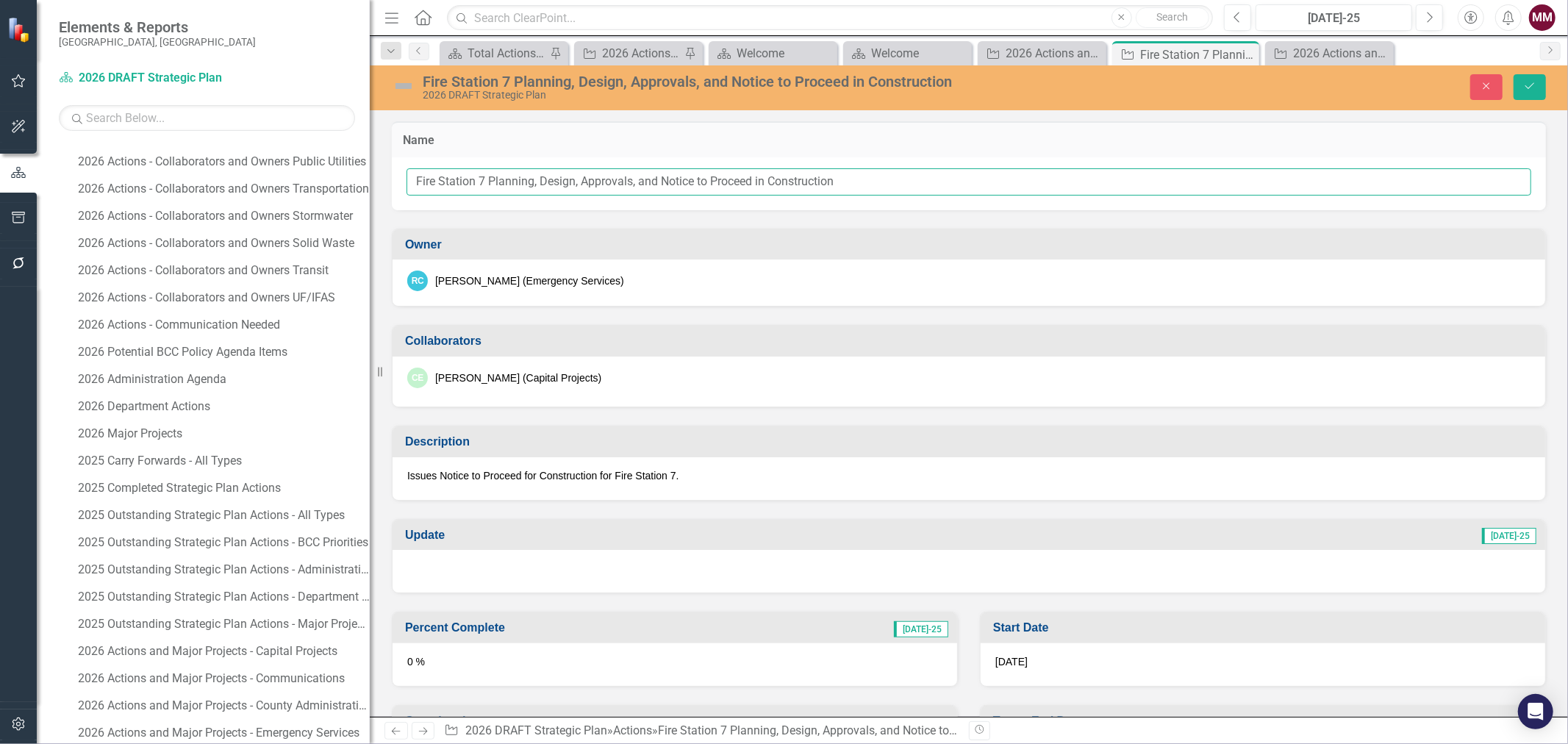
click at [478, 178] on input "Fire Station 7 Planning, Design, Approvals, and Notice to Proceed in Constructi…" at bounding box center [969, 182] width 1124 height 28
type input "Fire Station #7 Planning, Design, Approvals, and Notice to Proceed in Construct…"
click at [667, 480] on p "Issues Notice to Proceed for Construction for Fire Station 7." at bounding box center [969, 475] width 1124 height 15
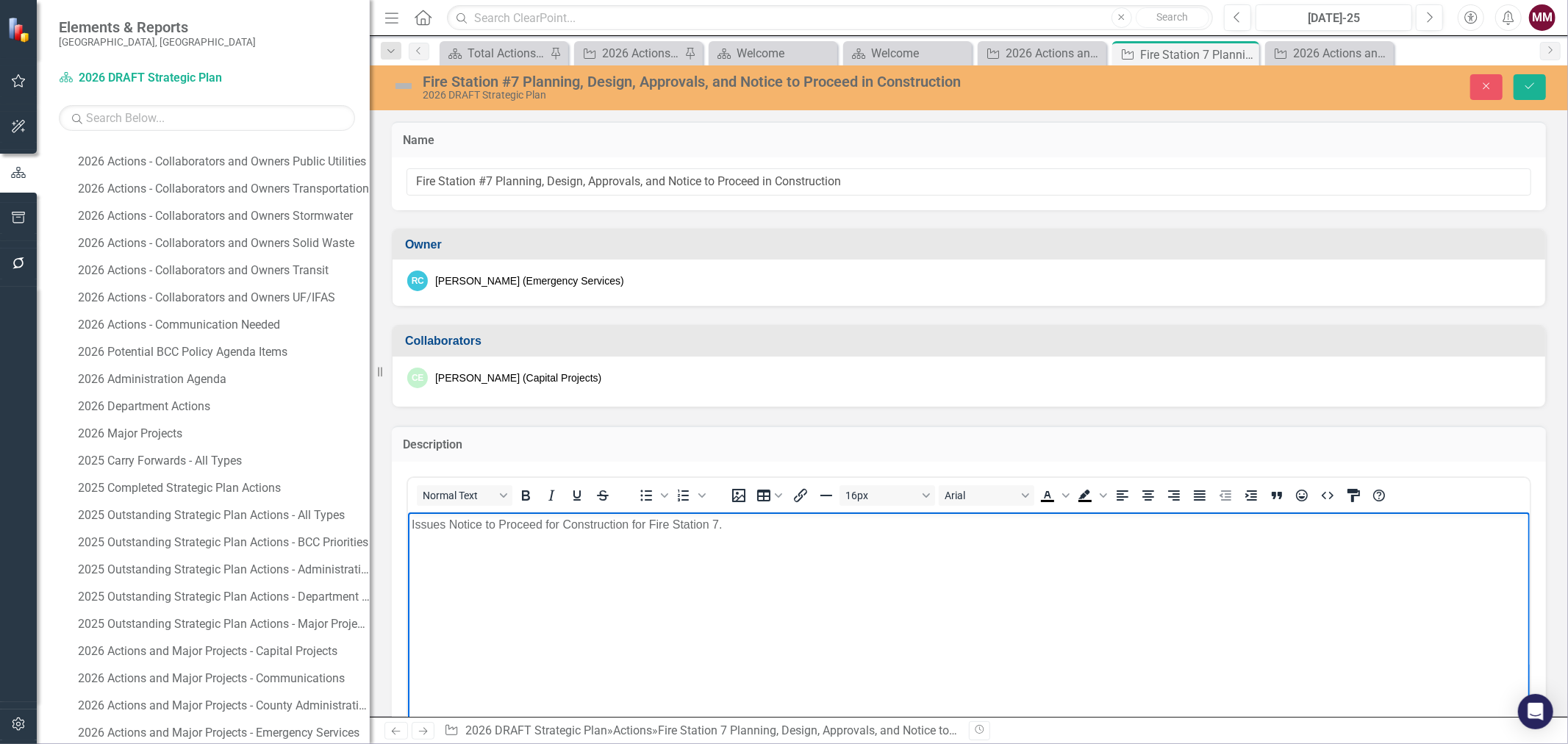
drag, startPoint x: 709, startPoint y: 521, endPoint x: 780, endPoint y: 512, distance: 71.6
click at [711, 521] on p "Issues Notice to Proceed for Construction for Fire Station 7." at bounding box center [968, 523] width 1114 height 17
click at [1534, 90] on icon "Save" at bounding box center [1530, 86] width 13 height 10
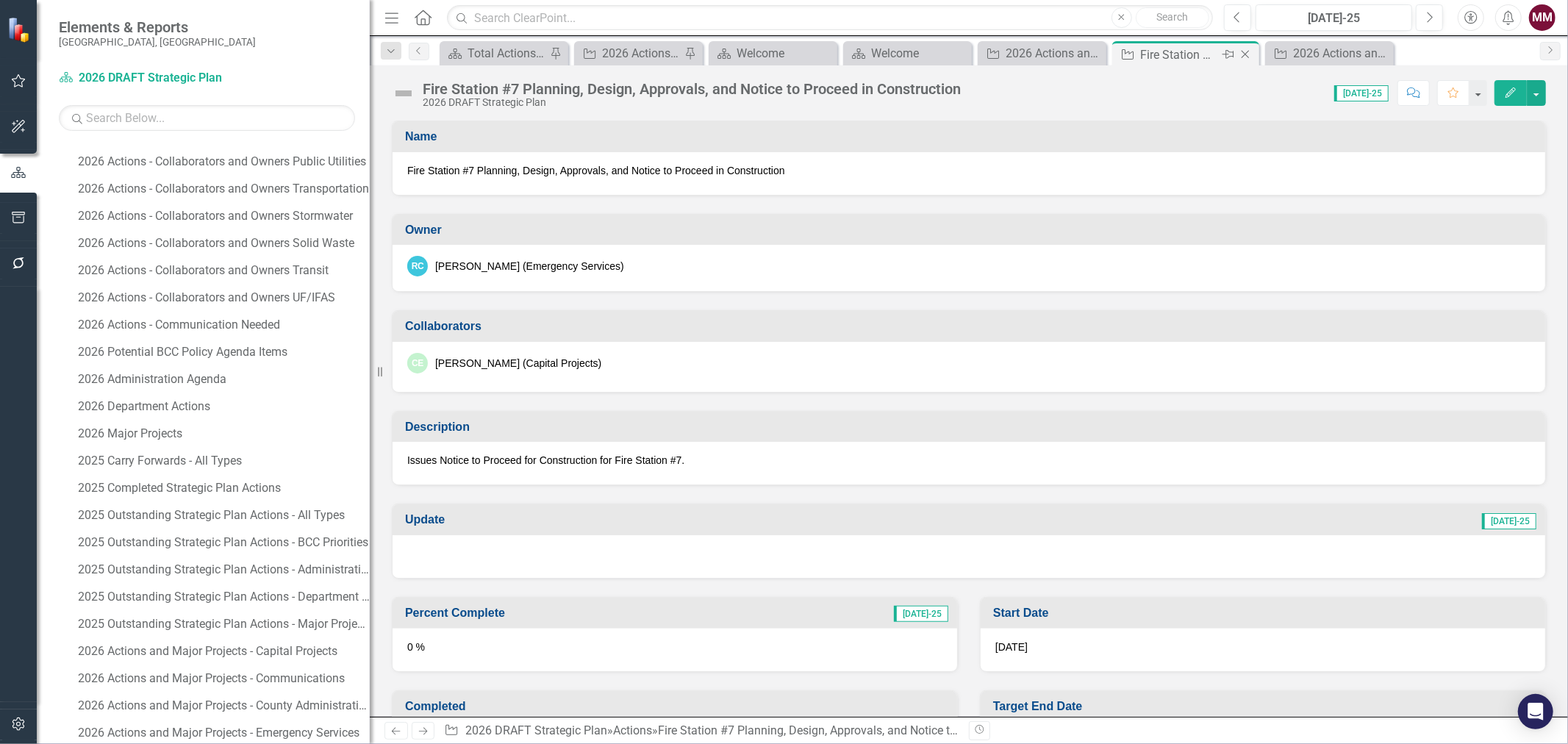
click at [1249, 59] on icon "Close" at bounding box center [1246, 54] width 15 height 12
